Goal: Information Seeking & Learning: Learn about a topic

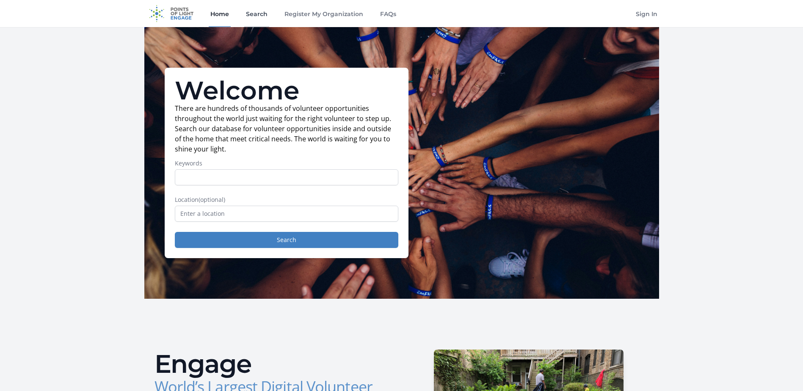
click at [258, 17] on link "Search" at bounding box center [256, 13] width 25 height 27
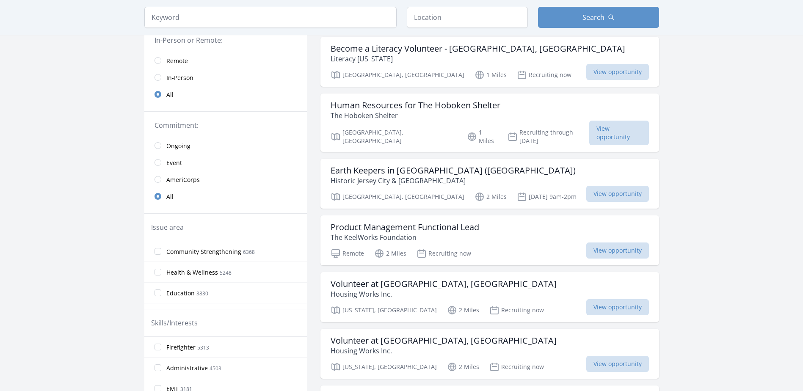
scroll to position [85, 0]
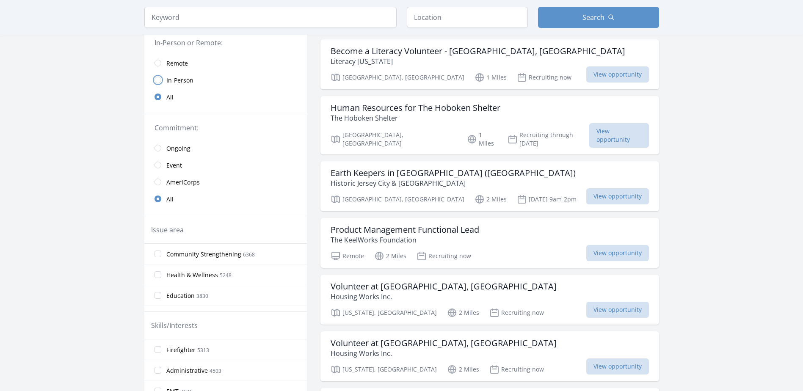
click at [157, 80] on input "radio" at bounding box center [157, 80] width 7 height 7
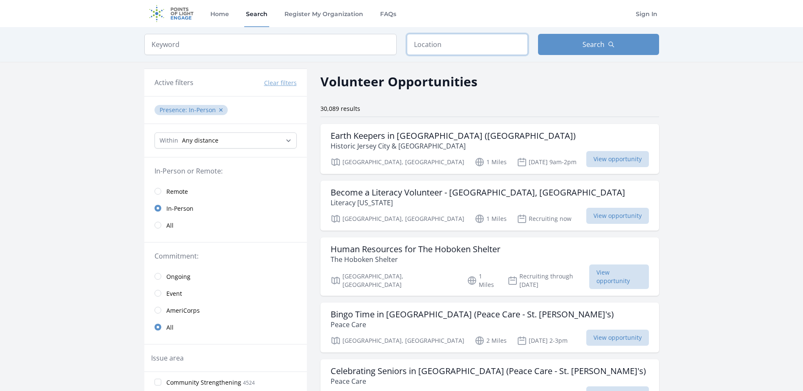
click at [447, 47] on input "text" at bounding box center [467, 44] width 121 height 21
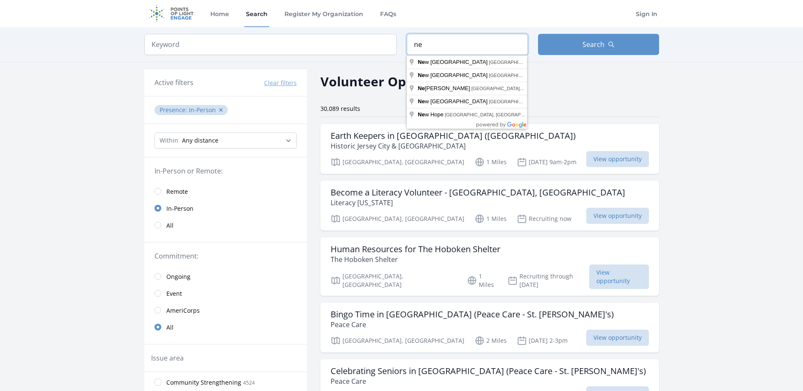
type input "n"
type input "Blauvelt, NY, USA"
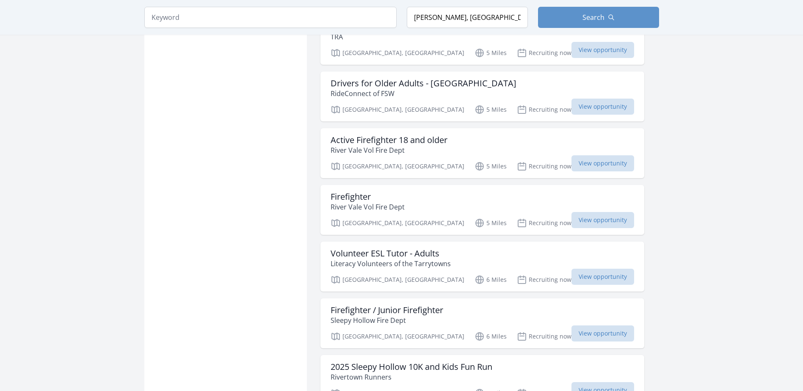
scroll to position [888, 0]
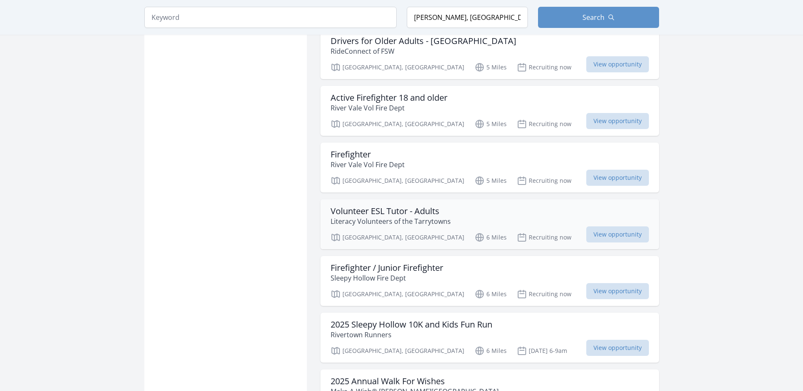
click at [410, 209] on h3 "Volunteer ESL Tutor - Adults" at bounding box center [390, 211] width 120 height 10
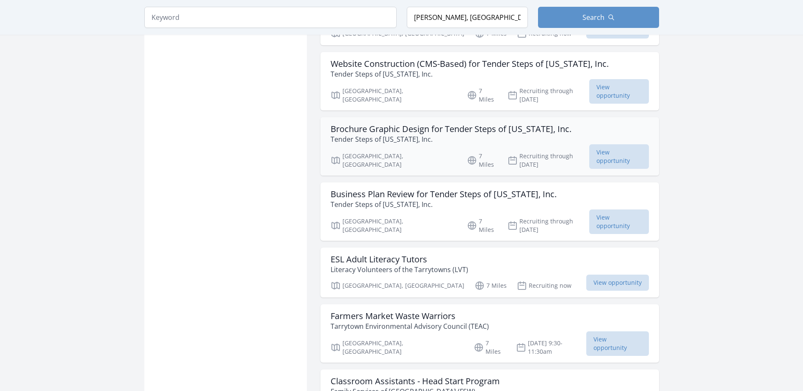
scroll to position [1988, 0]
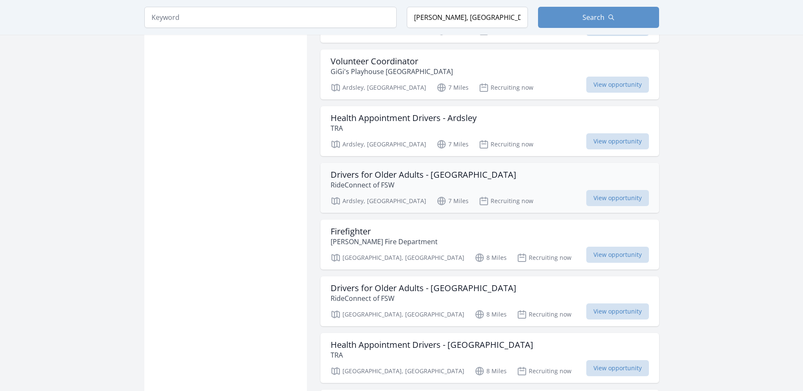
scroll to position [3131, 0]
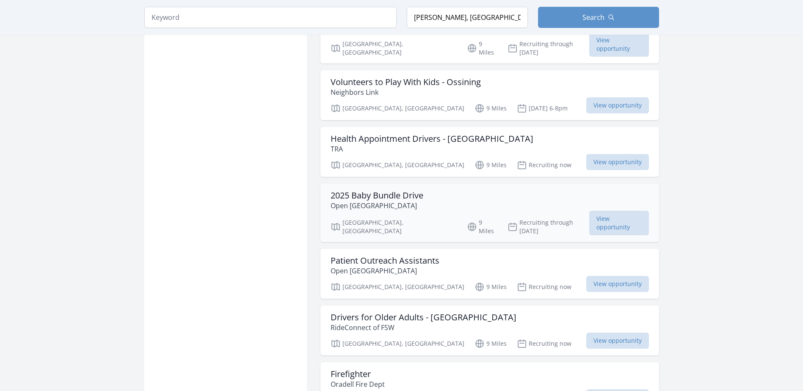
scroll to position [4273, 0]
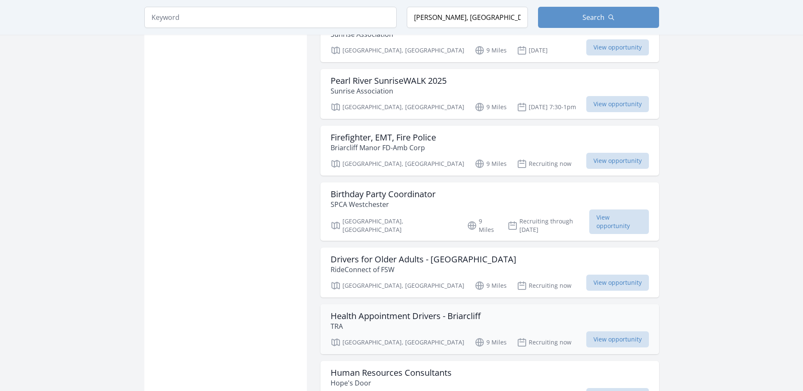
scroll to position [4823, 0]
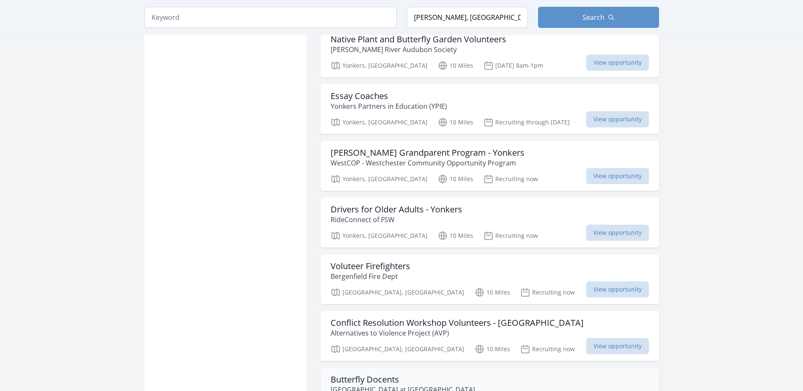
scroll to position [6684, 0]
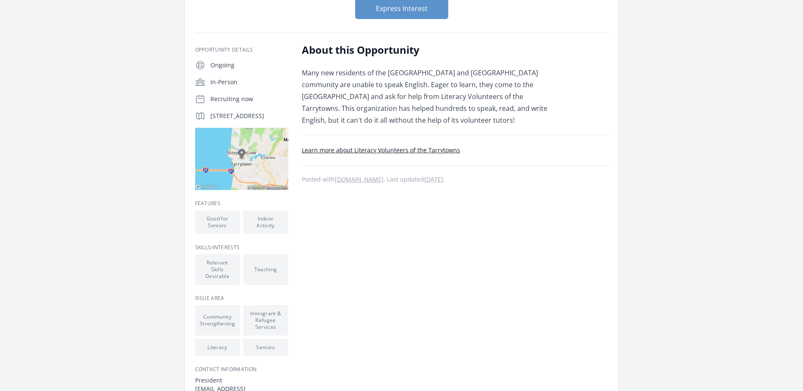
scroll to position [127, 0]
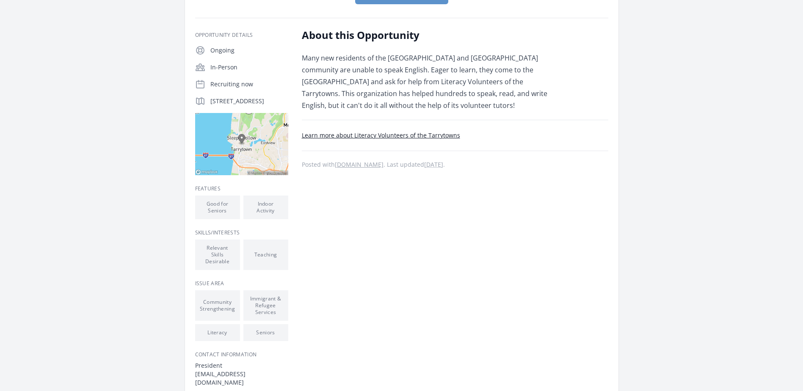
click at [392, 133] on link "Learn more about Literacy Volunteers of the Tarrytowns" at bounding box center [381, 135] width 158 height 8
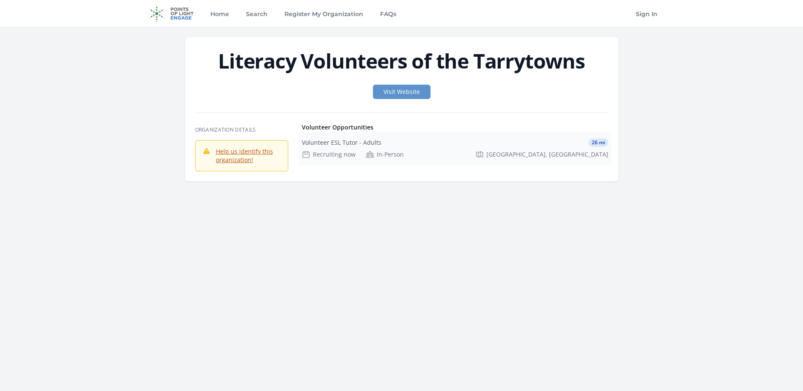
click at [331, 143] on div "Volunteer ESL Tutor - Adults" at bounding box center [342, 142] width 80 height 8
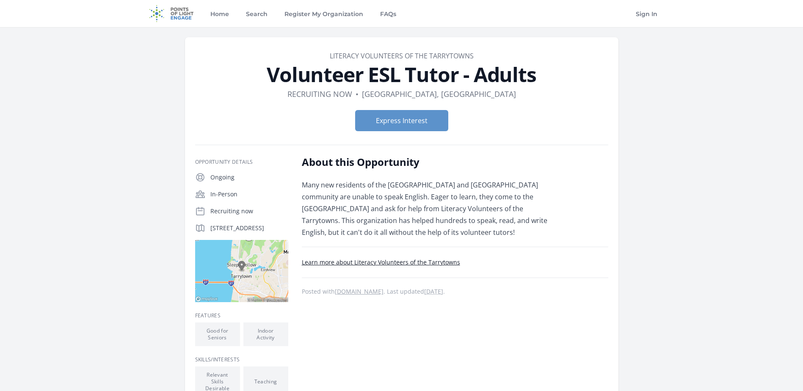
click at [401, 262] on link "Learn more about Literacy Volunteers of the Tarrytowns" at bounding box center [381, 262] width 158 height 8
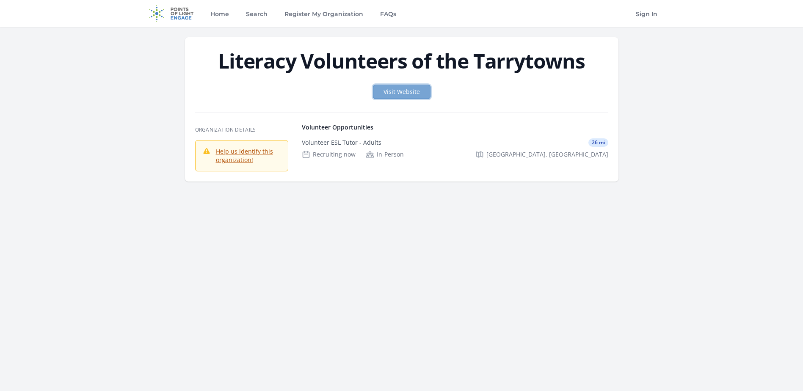
click at [392, 91] on link "Visit Website" at bounding box center [402, 92] width 58 height 14
